Goal: Information Seeking & Learning: Find specific fact

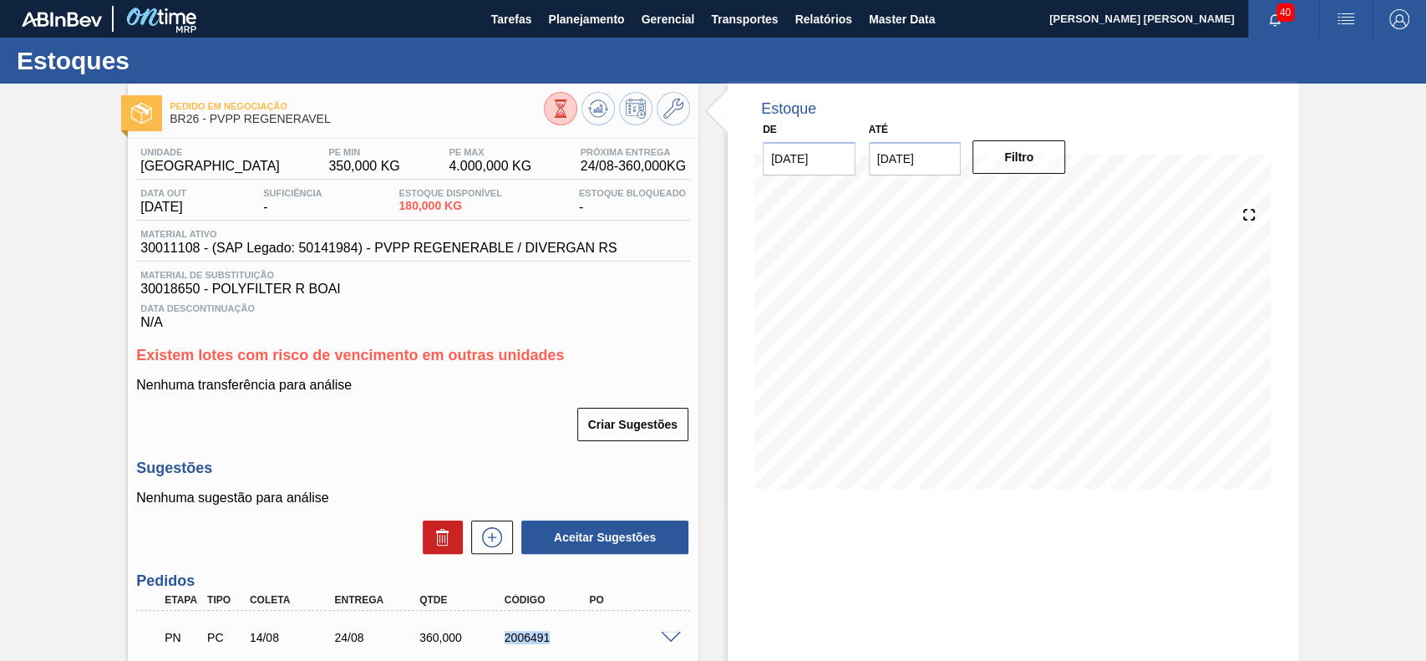
click at [511, 626] on div "PN PC 14/08 24/08 360,000 2006491" at bounding box center [408, 635] width 509 height 33
drag, startPoint x: 499, startPoint y: 645, endPoint x: 555, endPoint y: 642, distance: 55.2
click at [555, 642] on div "2006491" at bounding box center [547, 637] width 94 height 13
copy div "2006491"
drag, startPoint x: 182, startPoint y: 253, endPoint x: 139, endPoint y: 247, distance: 43.0
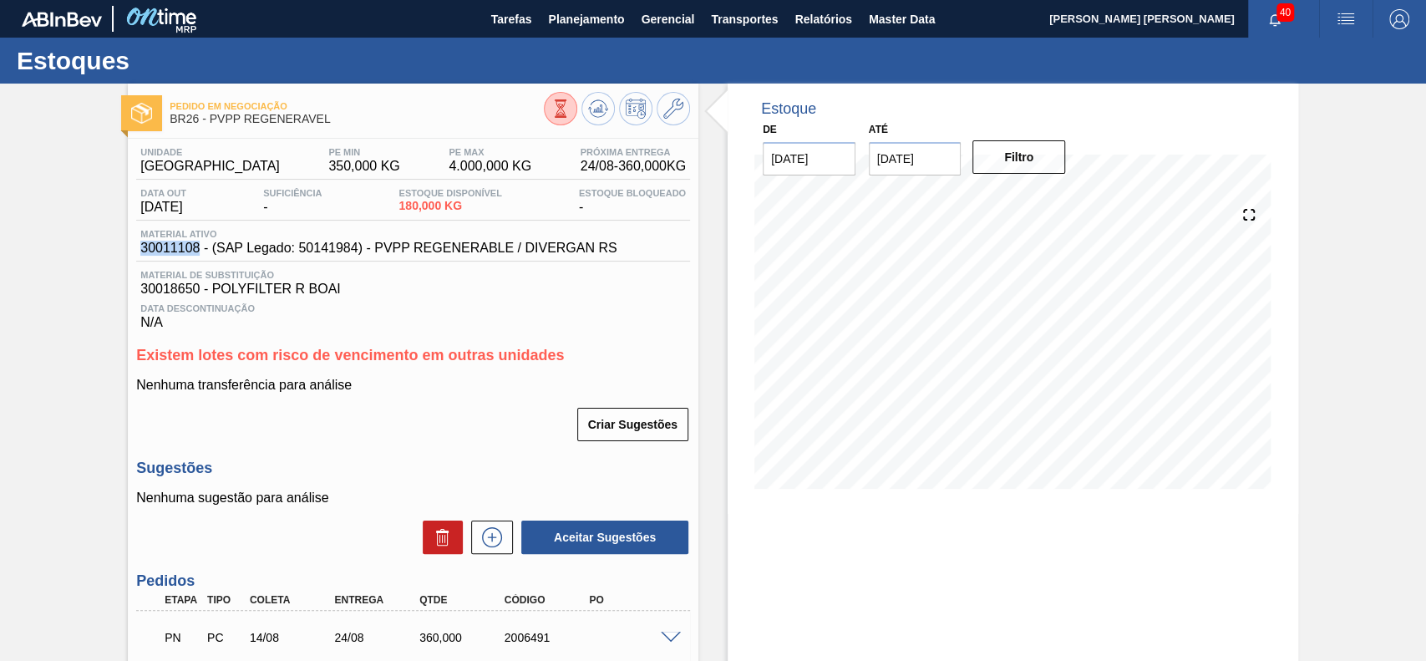
click at [138, 248] on div "Material ativo 30011108 - (SAP Legado: 50141984) - PVPP REGENERABLE / DIVERGAN …" at bounding box center [378, 242] width 484 height 27
copy span "30011108"
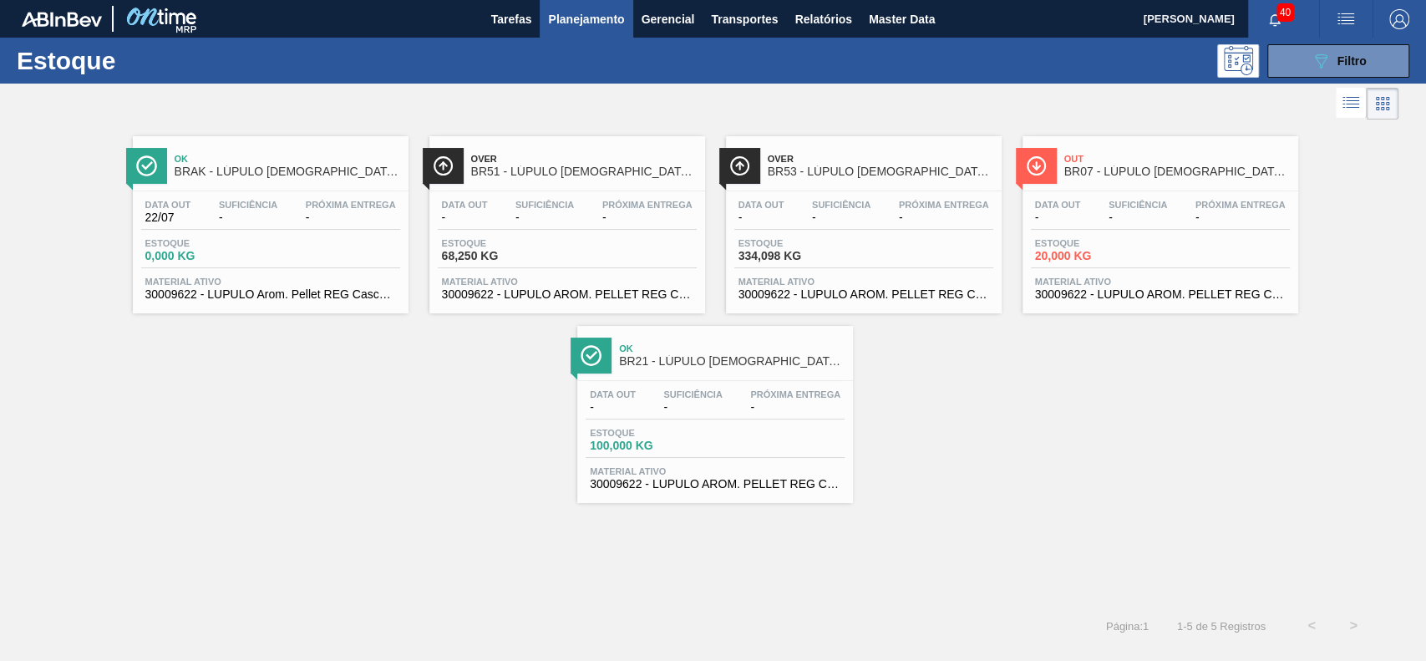
drag, startPoint x: 1284, startPoint y: 50, endPoint x: 1281, endPoint y: 199, distance: 148.7
click at [1284, 50] on button "089F7B8B-B2A5-4AFE-B5C0-19BA573D28AC Filtro" at bounding box center [1338, 60] width 142 height 33
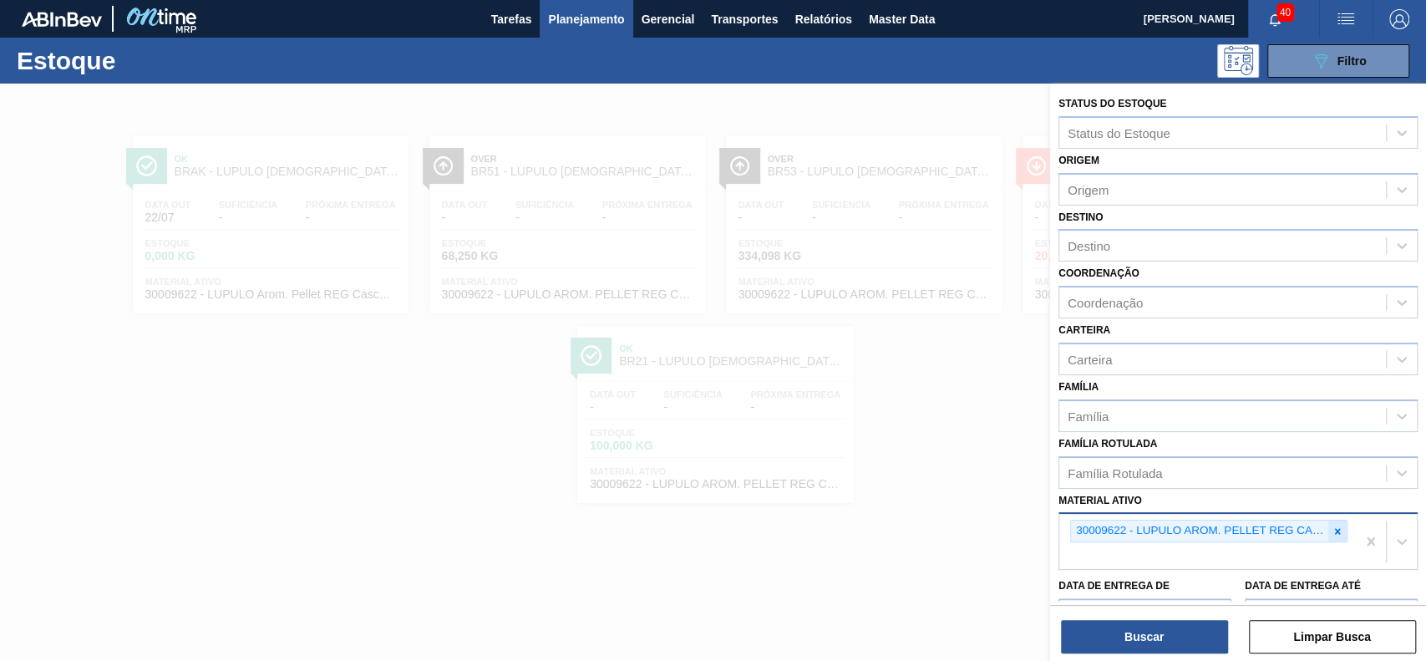
click at [1336, 537] on div at bounding box center [1337, 530] width 18 height 21
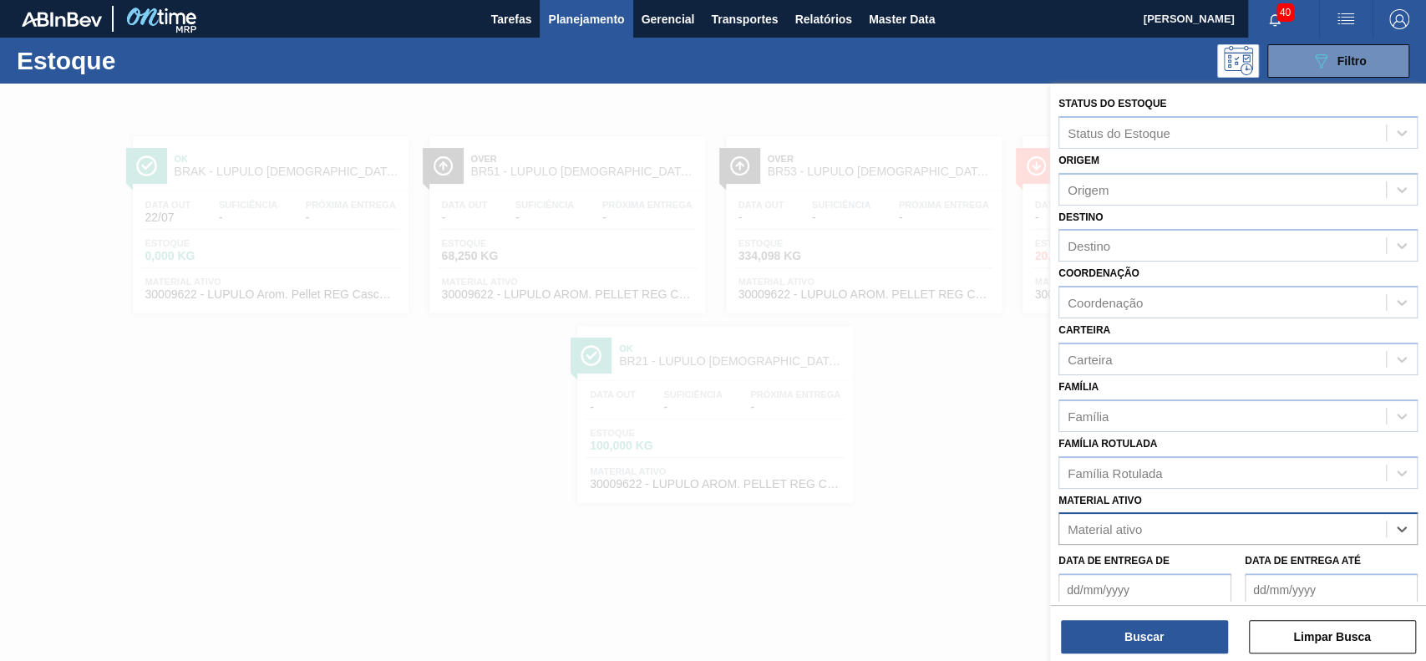
paste ativo "30011108"
type ativo "30011108"
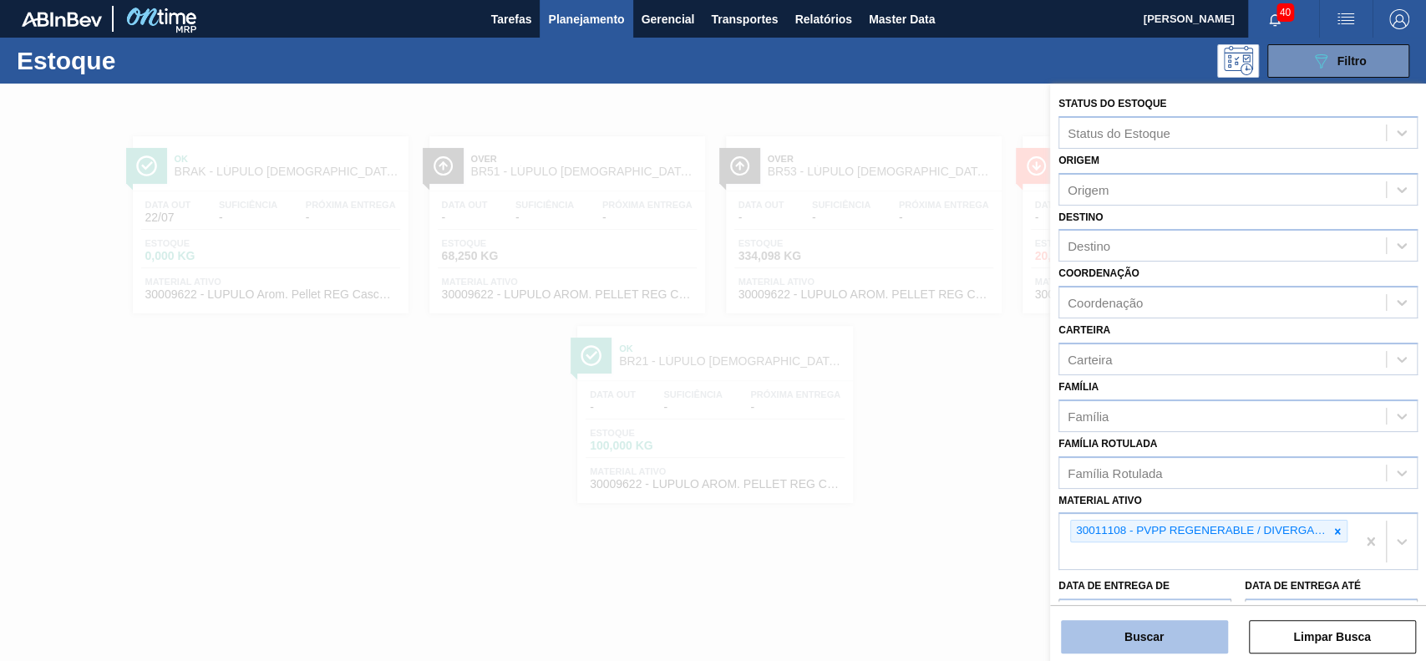
click at [1145, 628] on button "Buscar" at bounding box center [1144, 636] width 167 height 33
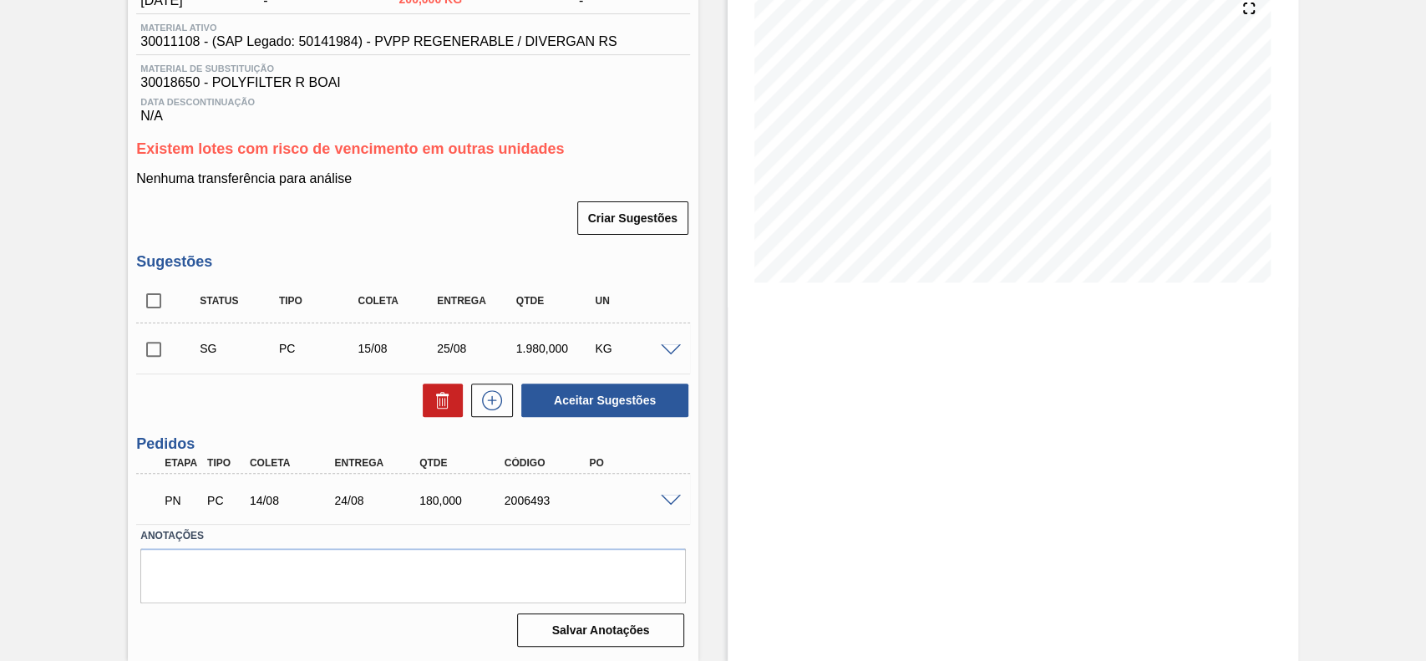
scroll to position [208, 0]
drag, startPoint x: 499, startPoint y: 493, endPoint x: 551, endPoint y: 500, distance: 52.3
click at [551, 500] on div "PN PC 14/08 24/08 180,000 2006493" at bounding box center [408, 498] width 509 height 33
copy div "2006493"
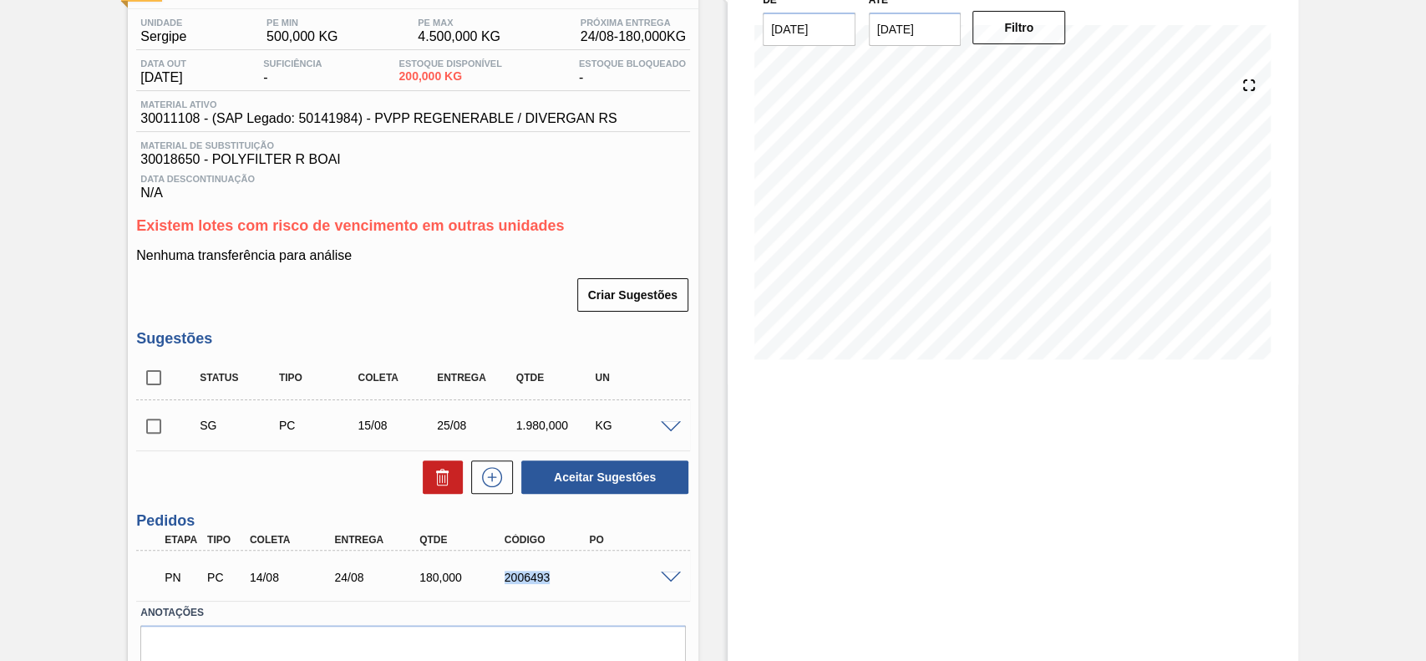
scroll to position [0, 0]
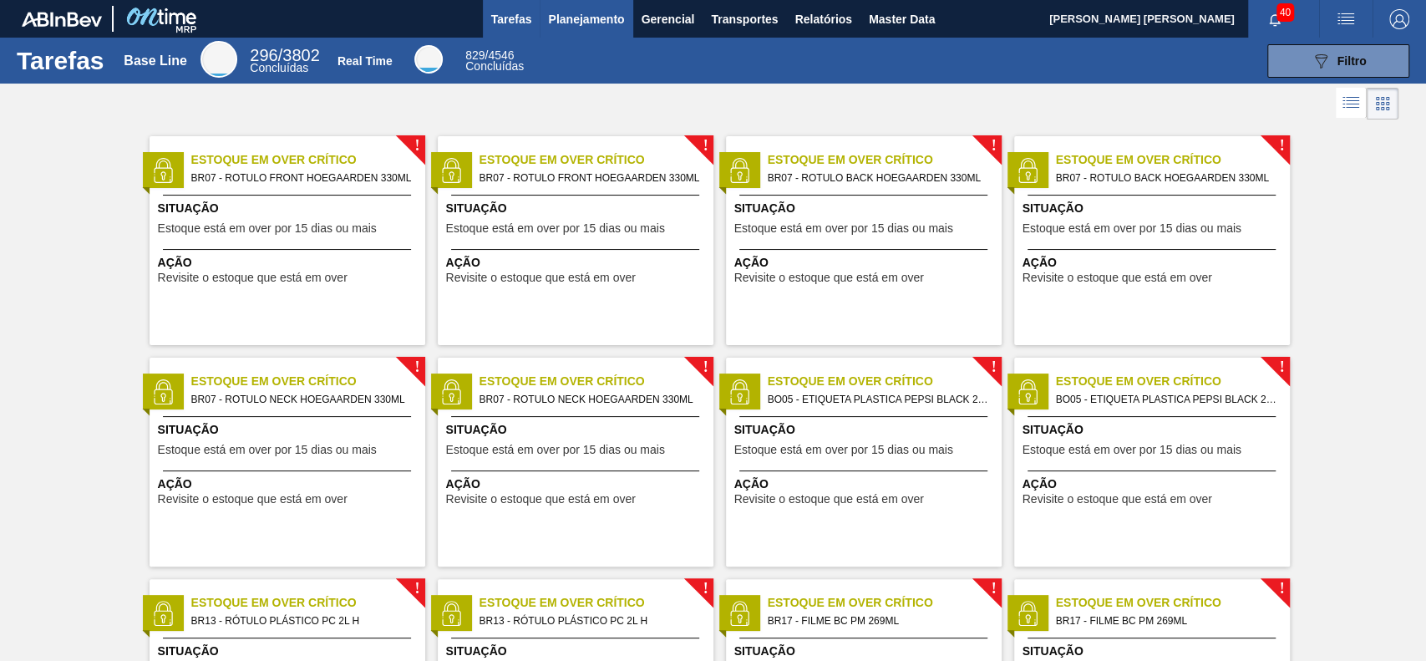
click at [588, 18] on span "Planejamento" at bounding box center [586, 19] width 76 height 20
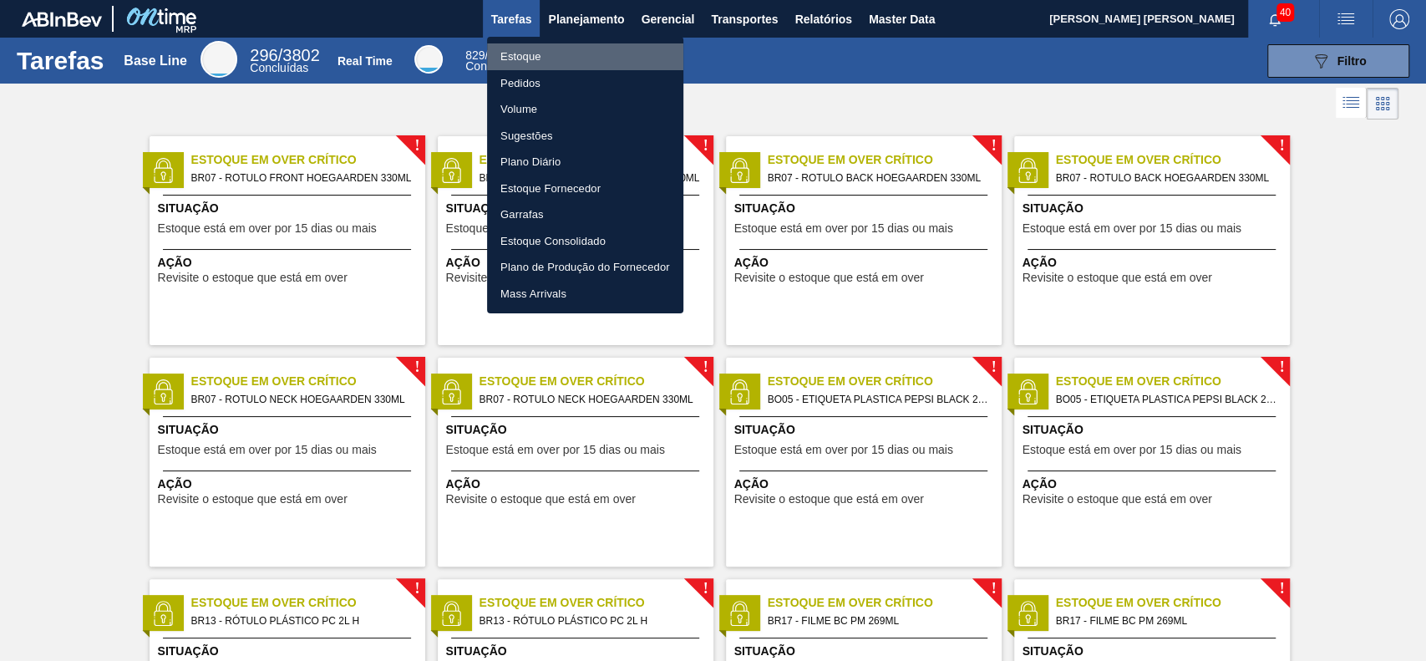
click at [561, 63] on li "Estoque" at bounding box center [585, 56] width 196 height 27
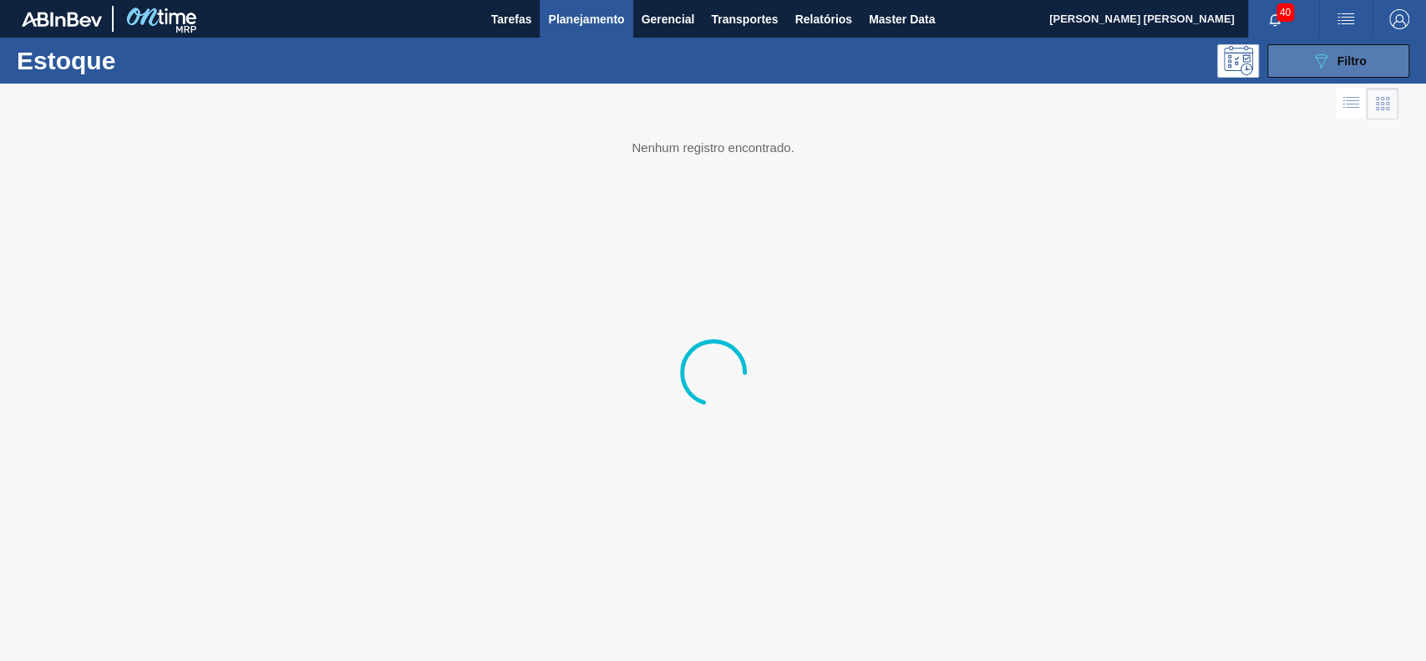
click at [1307, 63] on button "089F7B8B-B2A5-4AFE-B5C0-19BA573D28AC Filtro" at bounding box center [1338, 60] width 142 height 33
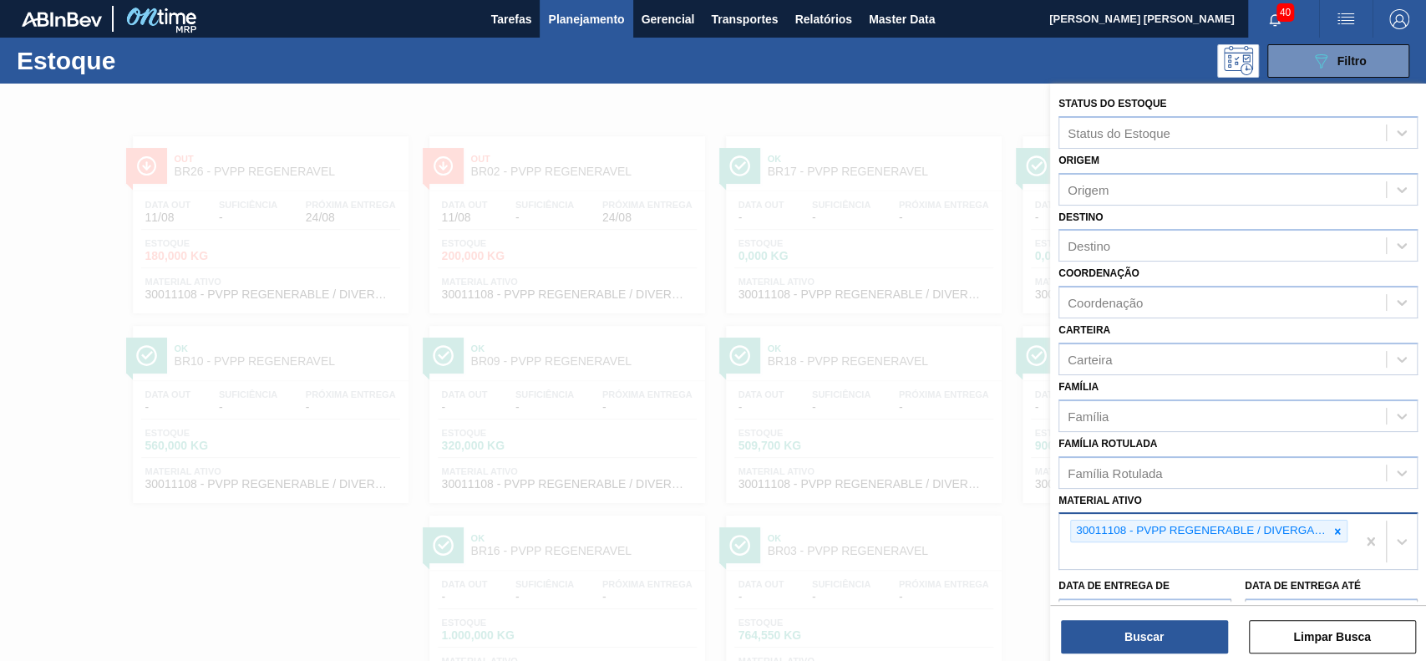
click at [1335, 539] on div "30011108 - PVPP REGENERABLE / DIVERGAN RS" at bounding box center [1208, 530] width 277 height 23
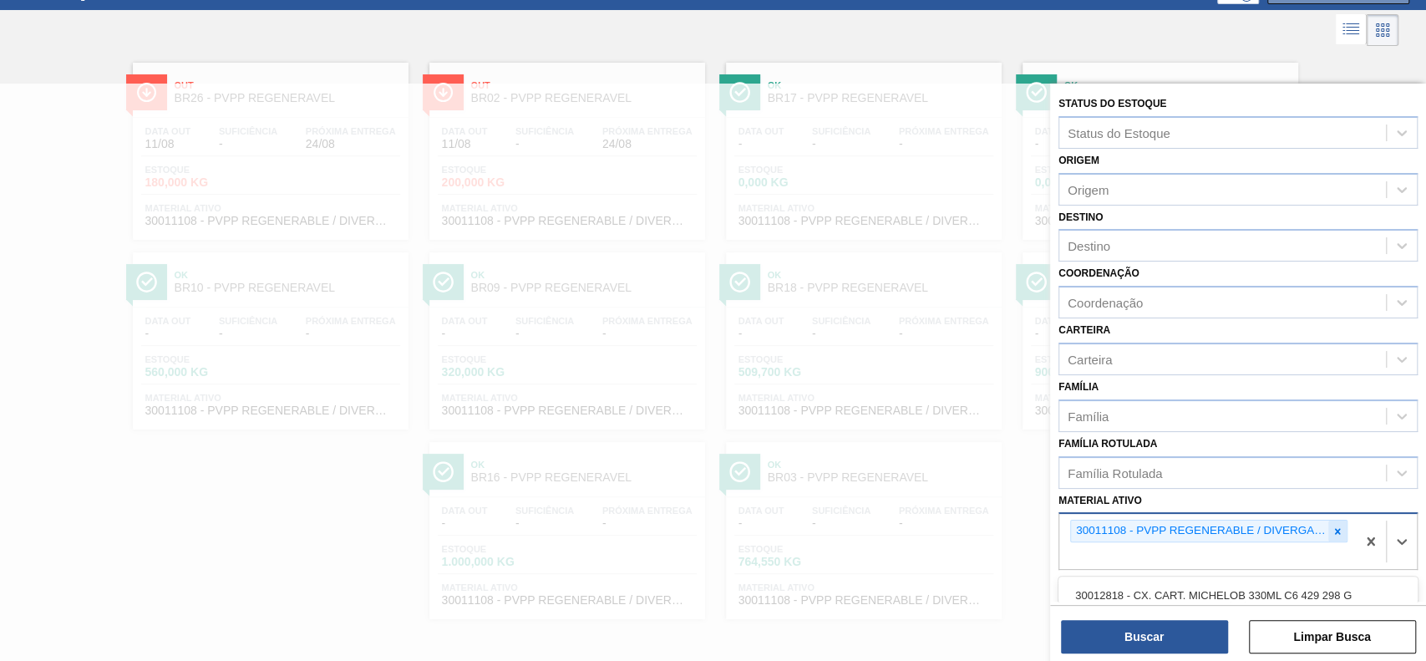
click at [1336, 531] on icon at bounding box center [1337, 531] width 12 height 12
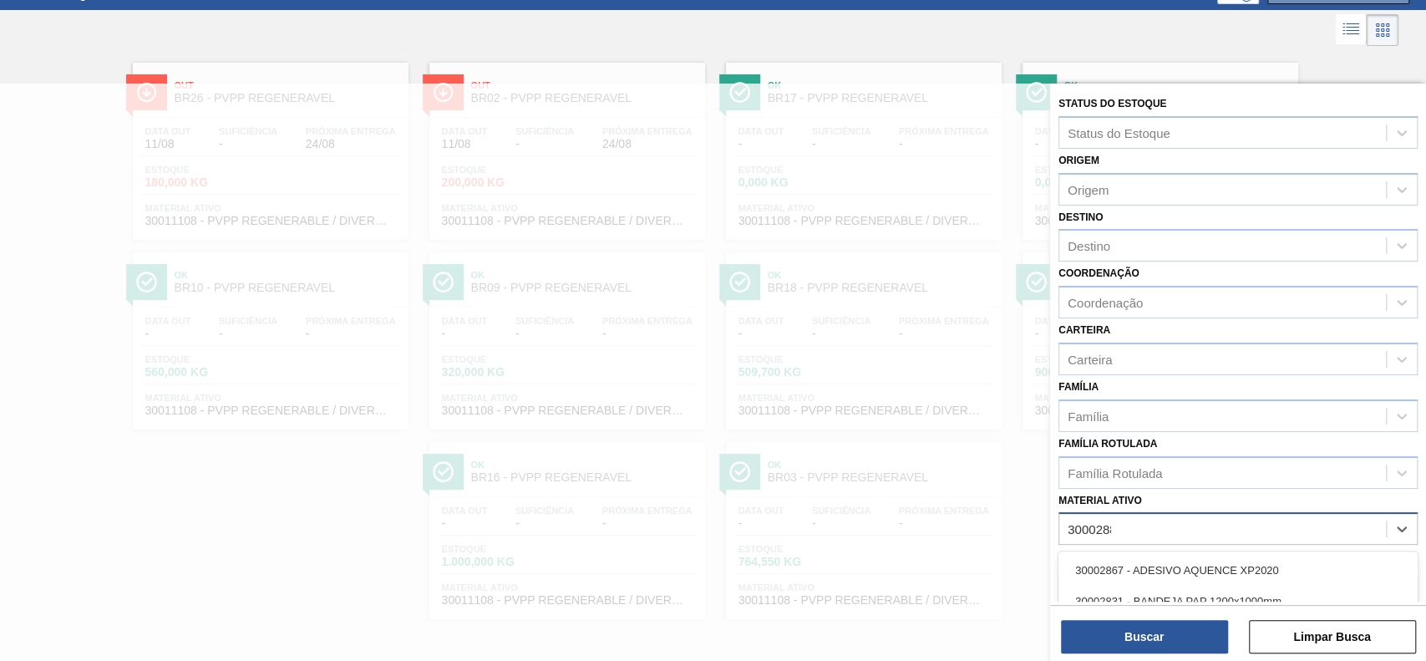
type ativo "30002885"
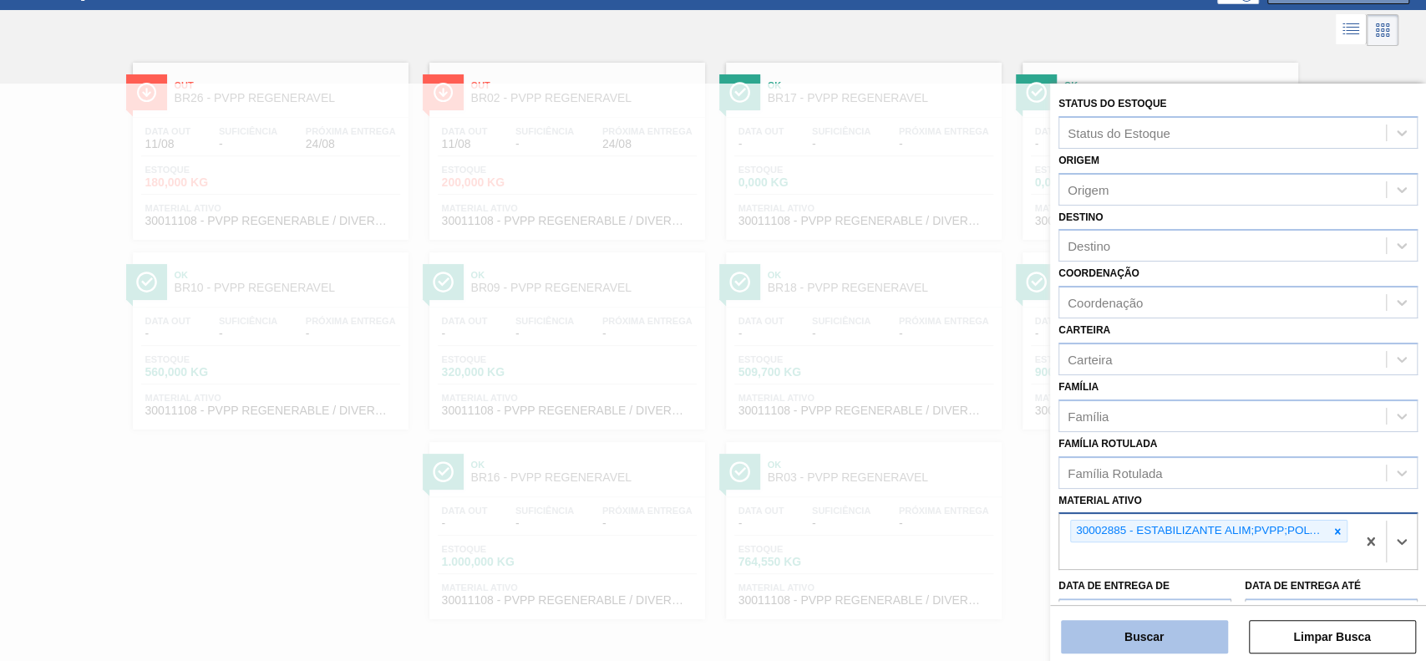
click at [1196, 633] on button "Buscar" at bounding box center [1144, 636] width 167 height 33
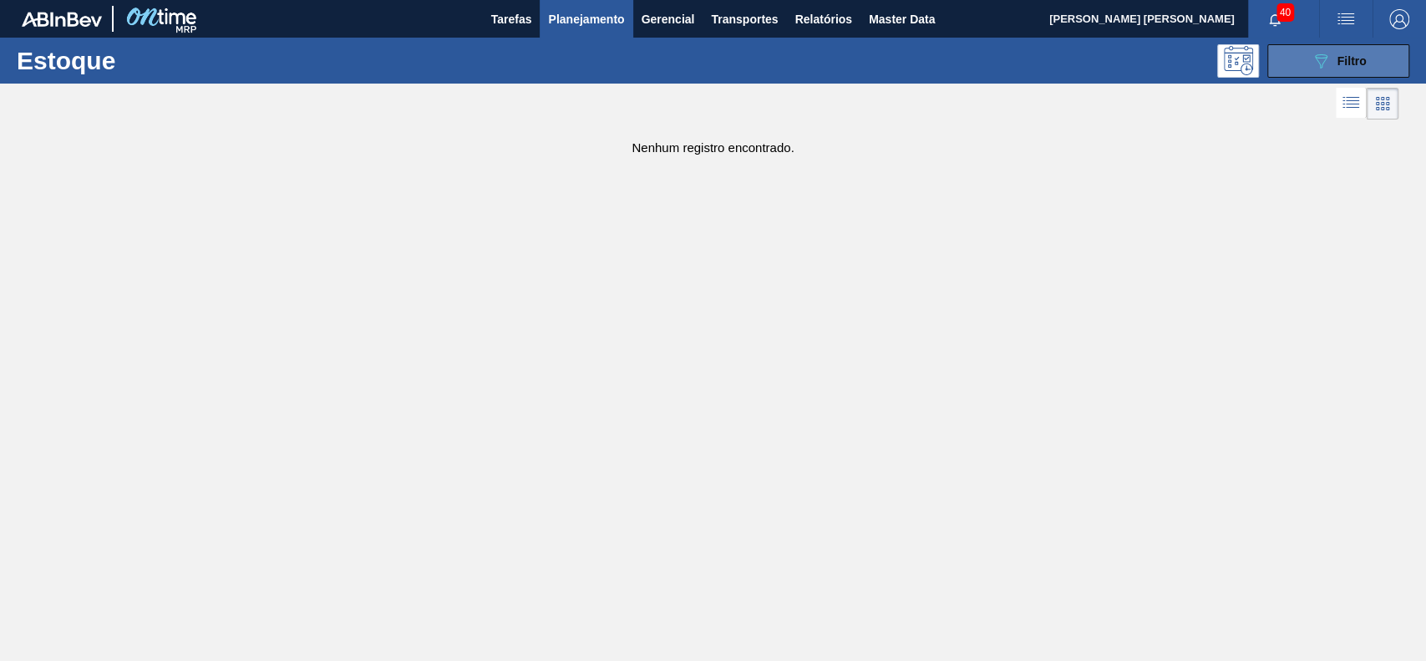
click at [1295, 60] on button "089F7B8B-B2A5-4AFE-B5C0-19BA573D28AC Filtro" at bounding box center [1338, 60] width 142 height 33
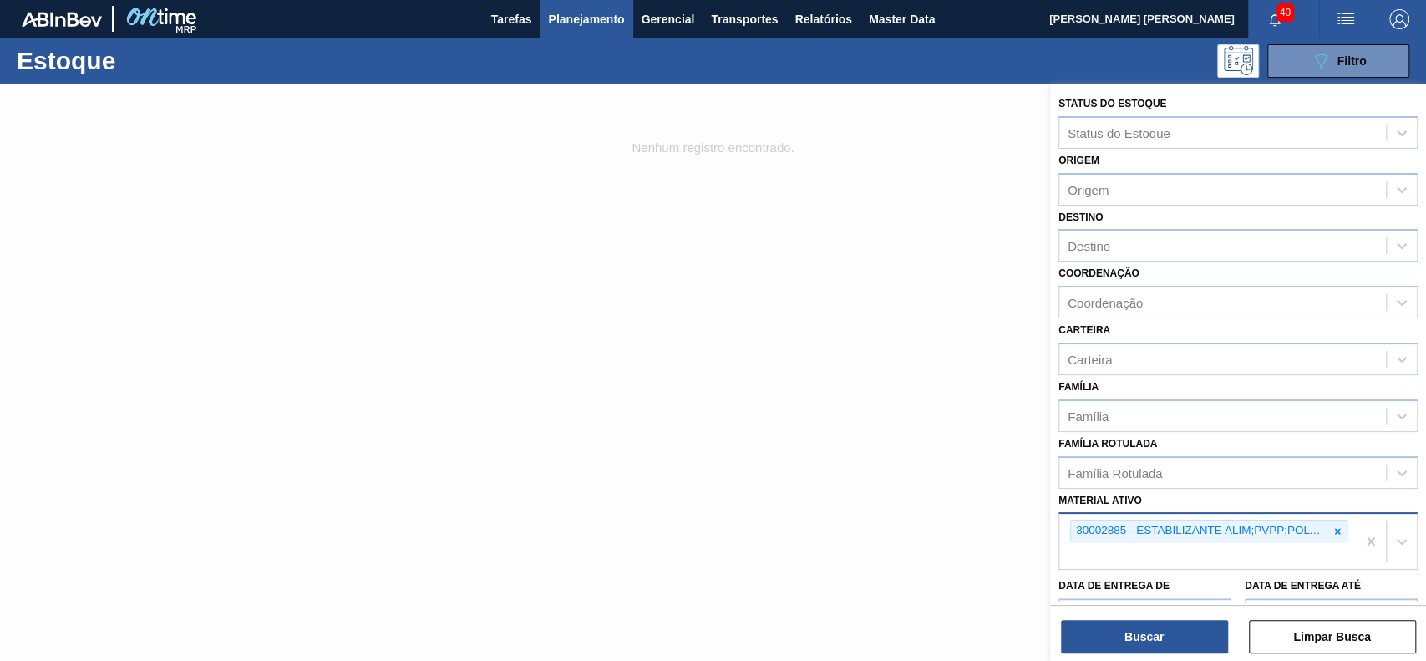
click at [1324, 524] on div "30002885 - ESTABILIZANTE ALIM;PVPP;POLYCLARENDURE" at bounding box center [1199, 530] width 257 height 21
click at [1340, 527] on icon at bounding box center [1337, 531] width 12 height 12
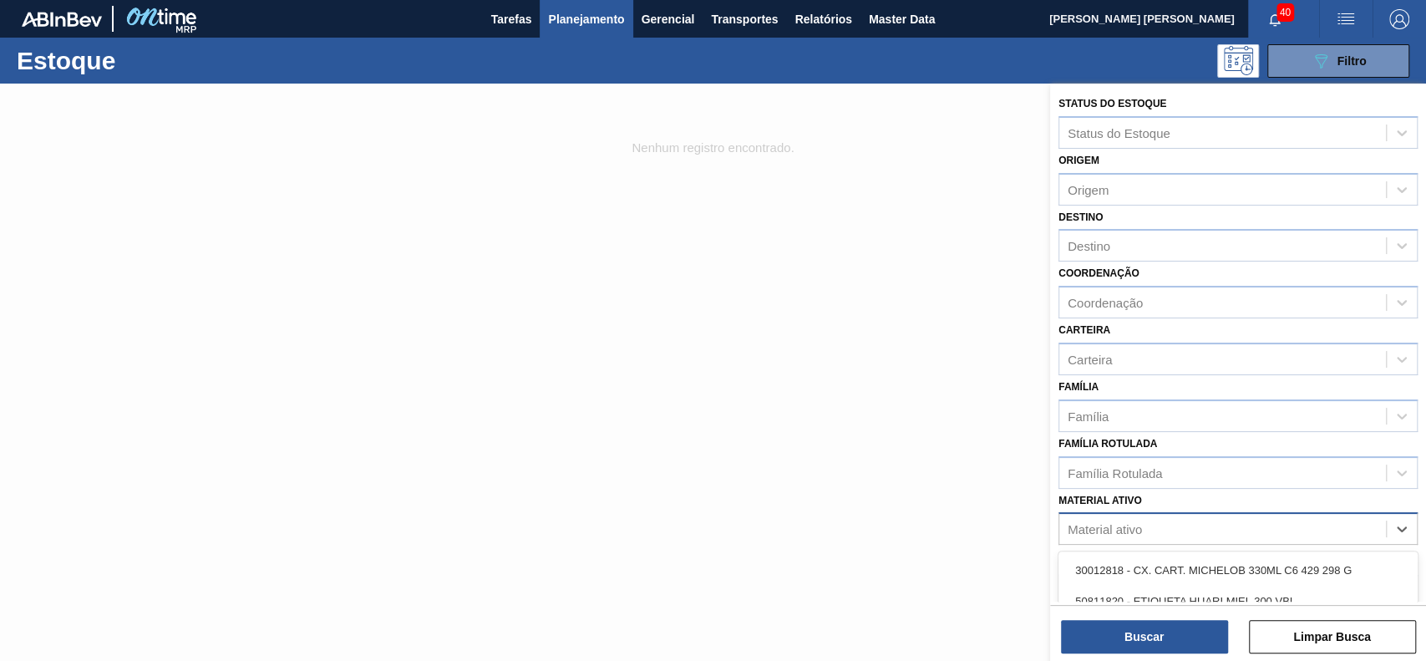
paste ativo "30003177"
type ativo "30003177"
click at [1263, 536] on div "30003177" at bounding box center [1222, 529] width 327 height 24
click at [1231, 529] on div "Material ativo" at bounding box center [1222, 529] width 327 height 24
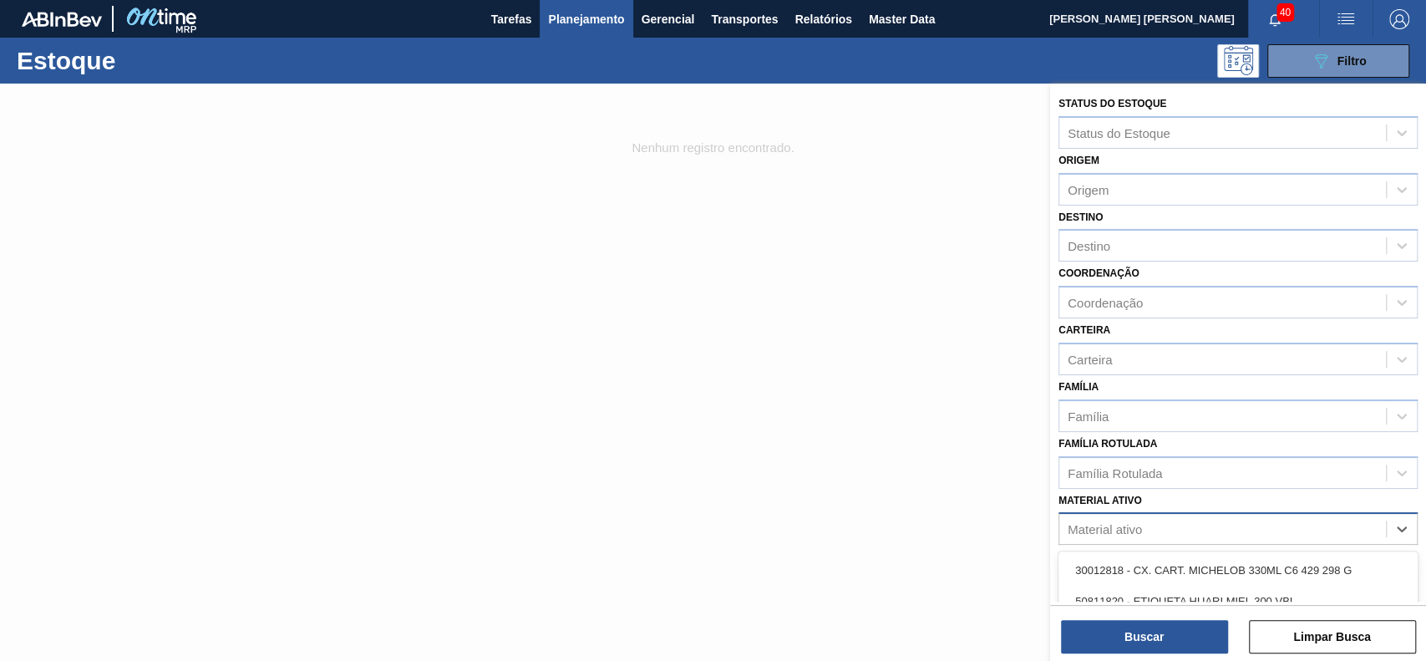
click at [1231, 529] on div "Material ativo" at bounding box center [1222, 529] width 327 height 24
paste ativo "30003177"
type ativo "30003177"
